Goal: Task Accomplishment & Management: Manage account settings

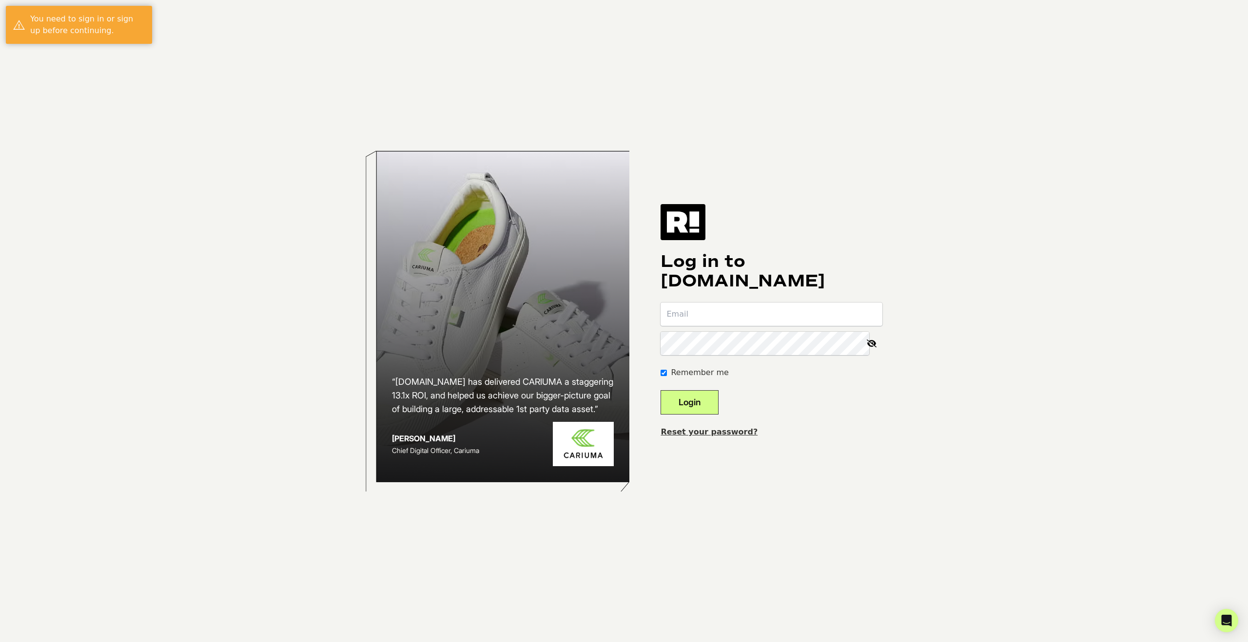
click at [718, 313] on input "email" at bounding box center [771, 314] width 222 height 23
type input "matthew.rodriguez@cheefholdings.com"
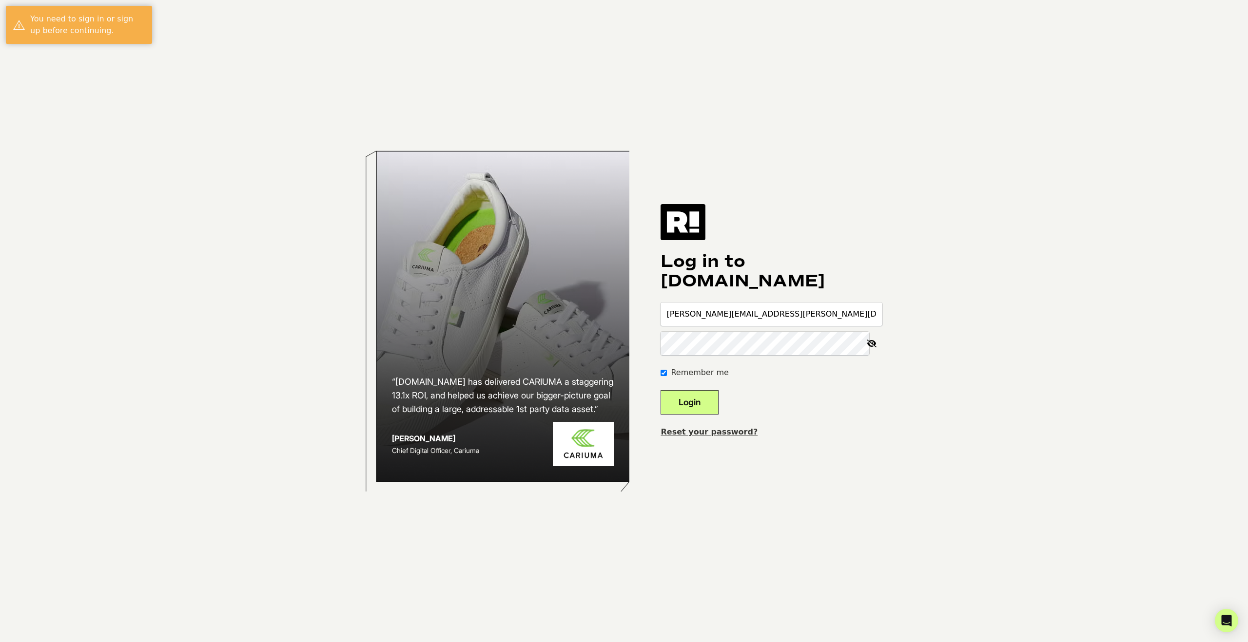
click at [660, 390] on button "Login" at bounding box center [689, 402] width 58 height 24
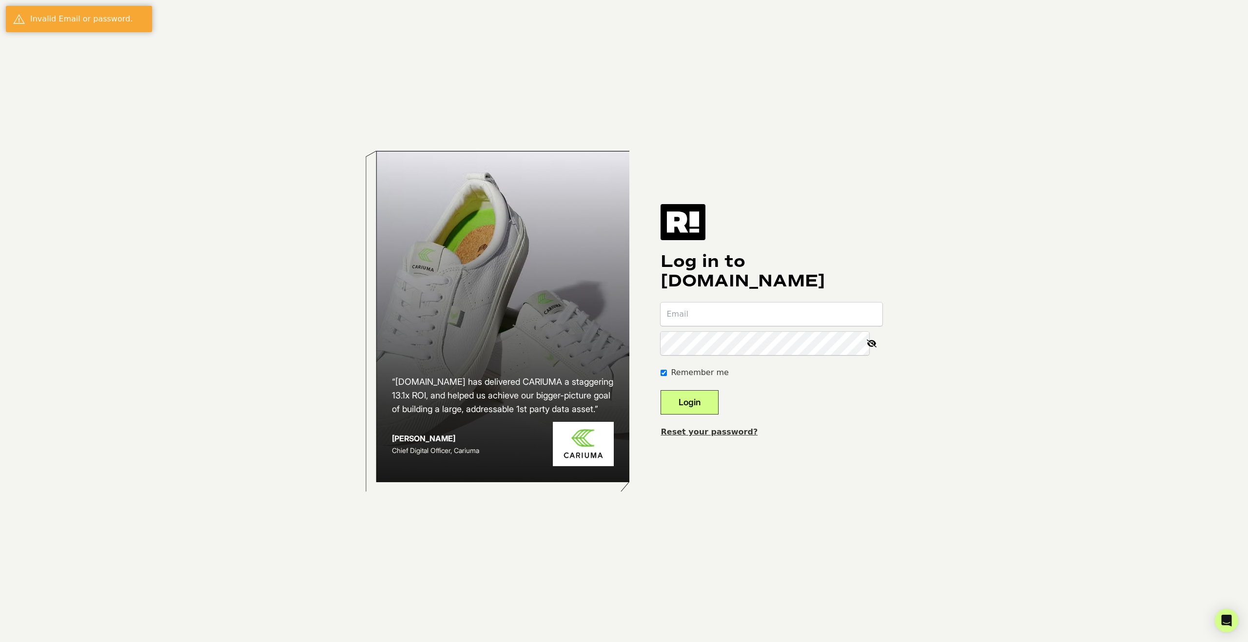
click at [742, 316] on input "email" at bounding box center [771, 314] width 222 height 23
type input "[PERSON_NAME][EMAIL_ADDRESS][PERSON_NAME][DOMAIN_NAME]"
click at [660, 390] on button "Login" at bounding box center [689, 402] width 58 height 24
click at [733, 319] on input "email" at bounding box center [771, 314] width 222 height 23
type input "matthew.rodriguez+1@cheefholdings.com"
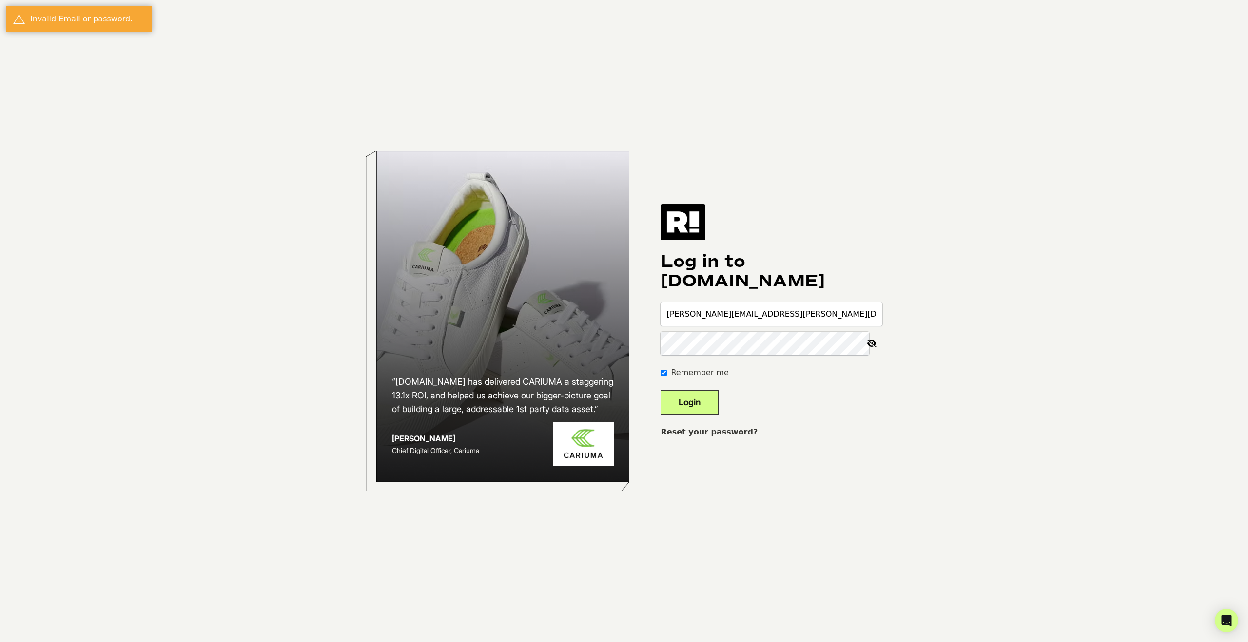
click at [871, 346] on icon at bounding box center [871, 343] width 21 height 23
click at [660, 390] on button "Login" at bounding box center [689, 402] width 58 height 24
click at [706, 312] on input "email" at bounding box center [771, 314] width 222 height 23
type input "matthew.rodriguez+1@cheefholdings.com"
click at [870, 342] on icon at bounding box center [871, 343] width 21 height 23
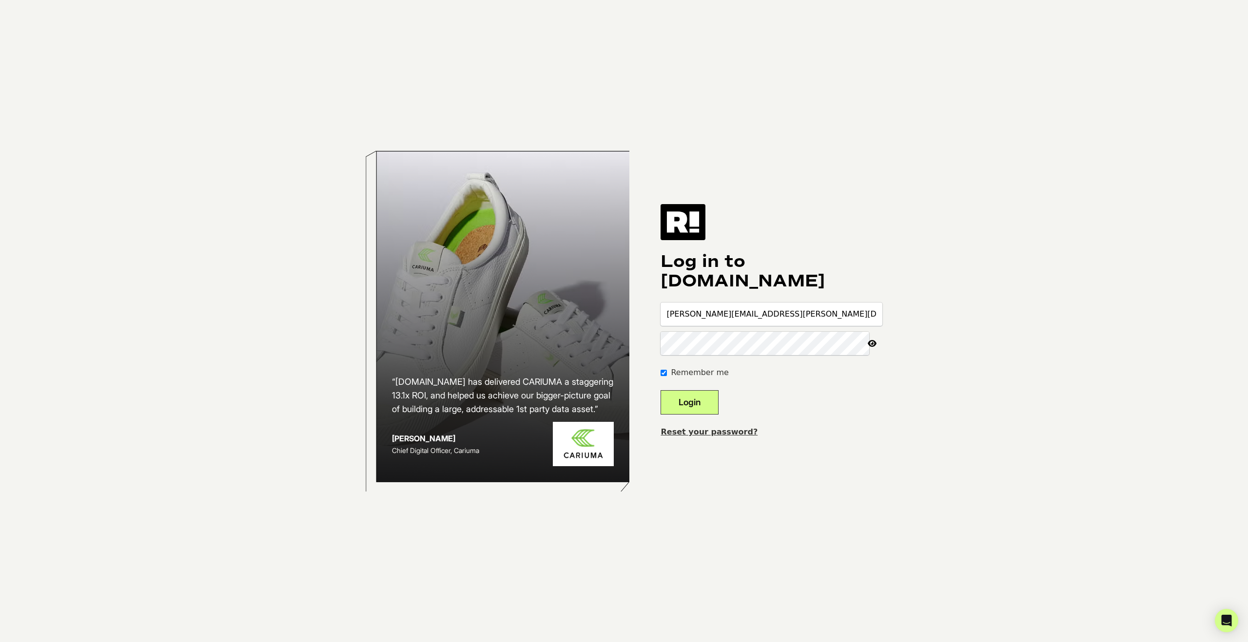
click at [718, 402] on button "Login" at bounding box center [689, 402] width 58 height 24
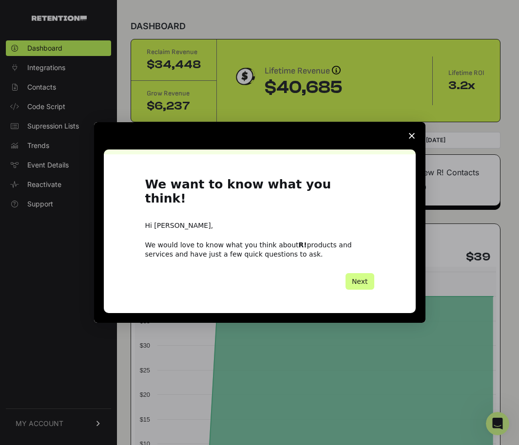
click at [415, 141] on span "Close survey" at bounding box center [411, 135] width 27 height 27
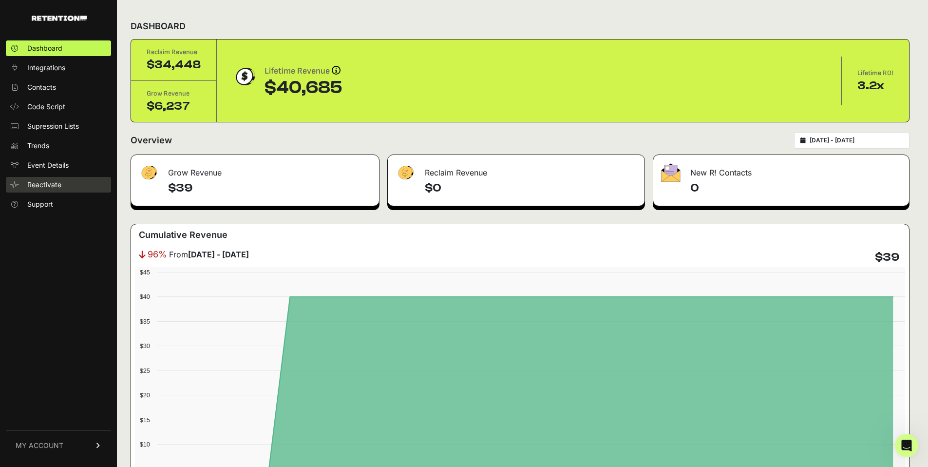
click at [36, 186] on span "Reactivate" at bounding box center [44, 185] width 34 height 10
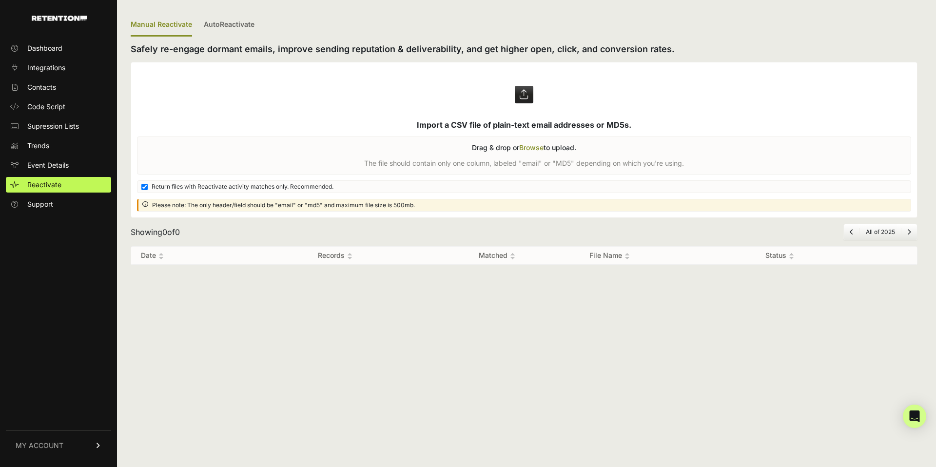
click at [55, 446] on span "MY ACCOUNT" at bounding box center [40, 446] width 48 height 10
click at [47, 350] on span "Account Details" at bounding box center [52, 355] width 50 height 10
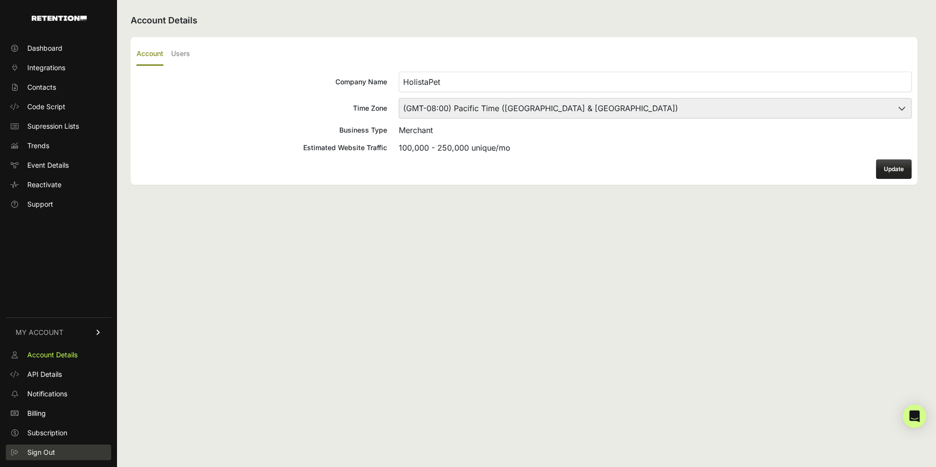
click at [53, 449] on span "Sign Out" at bounding box center [41, 452] width 28 height 10
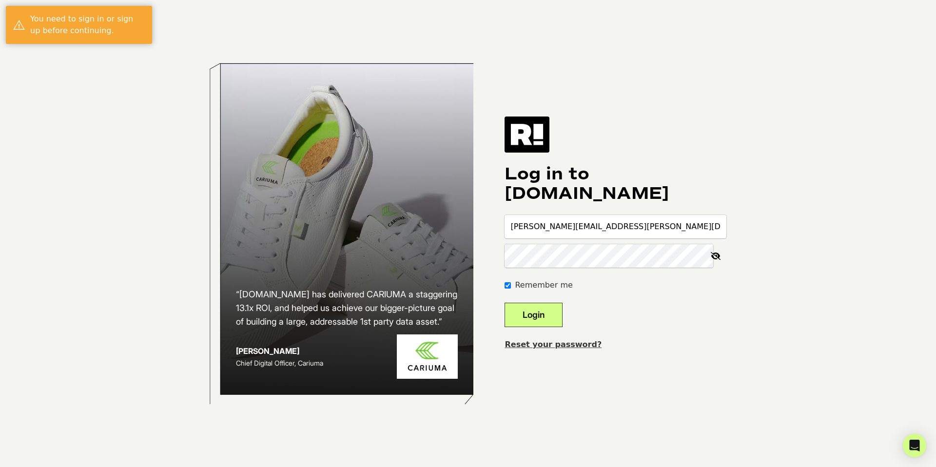
click at [583, 227] on input "[PERSON_NAME][EMAIL_ADDRESS][PERSON_NAME][DOMAIN_NAME]" at bounding box center [615, 226] width 222 height 23
click at [601, 225] on input "matthew.rodriguez+1@cheefholdings.com" at bounding box center [615, 226] width 222 height 23
click at [599, 226] on input "matthew.rodriguez+1@cheefholdings.com" at bounding box center [615, 226] width 222 height 23
type input "[PERSON_NAME][EMAIL_ADDRESS][PERSON_NAME][DOMAIN_NAME]"
click at [504, 303] on button "Login" at bounding box center [533, 315] width 58 height 24
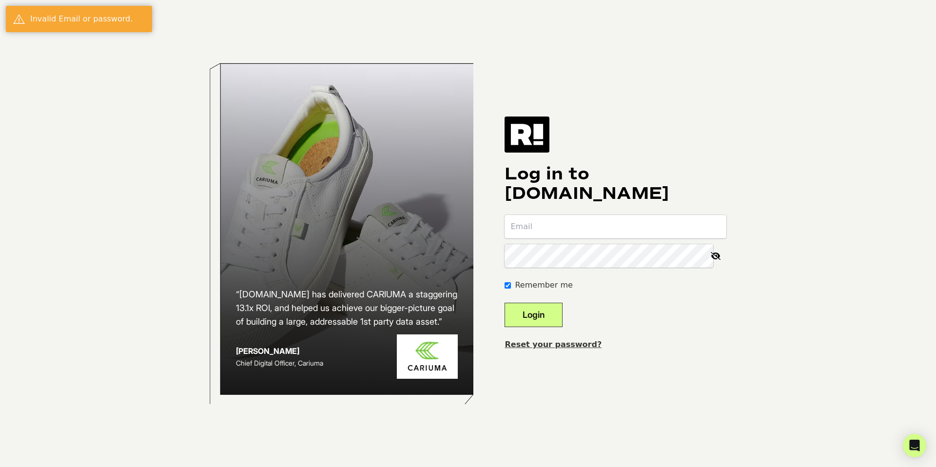
type input "[PERSON_NAME][EMAIL_ADDRESS][PERSON_NAME][DOMAIN_NAME]"
click at [716, 257] on icon at bounding box center [715, 255] width 21 height 23
click at [504, 303] on button "Login" at bounding box center [533, 315] width 58 height 24
type input "[PERSON_NAME][EMAIL_ADDRESS][PERSON_NAME][DOMAIN_NAME]"
click at [504, 303] on button "Login" at bounding box center [533, 315] width 58 height 24
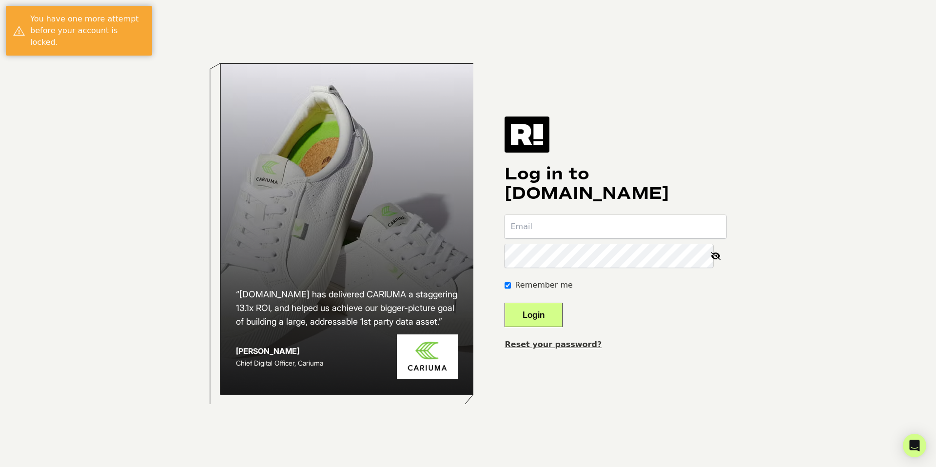
type input "[PERSON_NAME][EMAIL_ADDRESS][PERSON_NAME][DOMAIN_NAME]"
click at [716, 254] on icon at bounding box center [715, 255] width 21 height 23
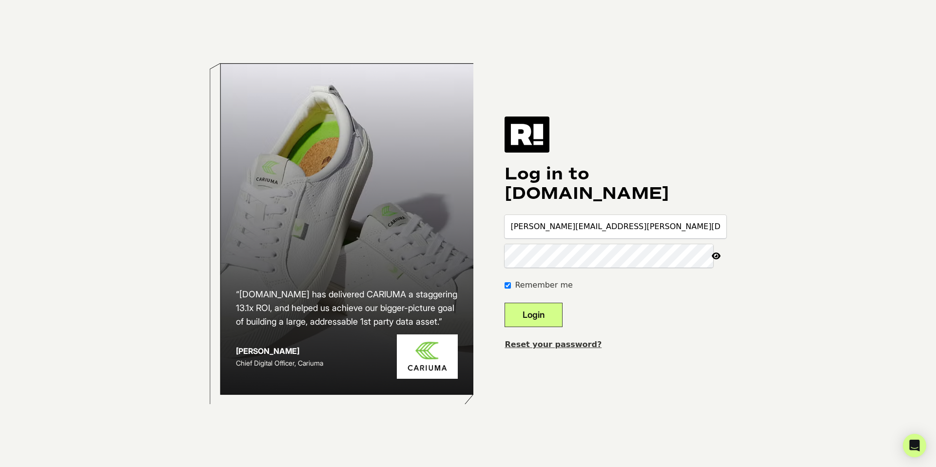
click at [504, 303] on button "Login" at bounding box center [533, 315] width 58 height 24
